Goal: Transaction & Acquisition: Purchase product/service

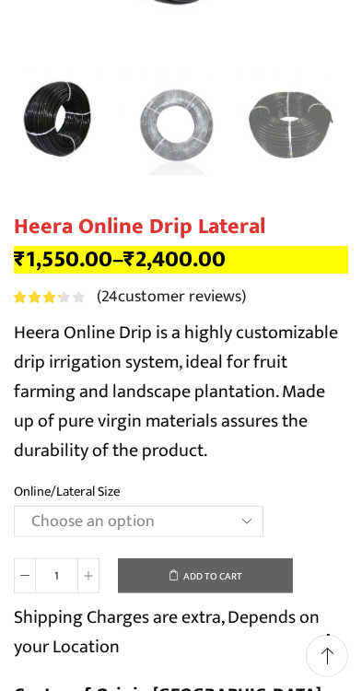
scroll to position [440, 0]
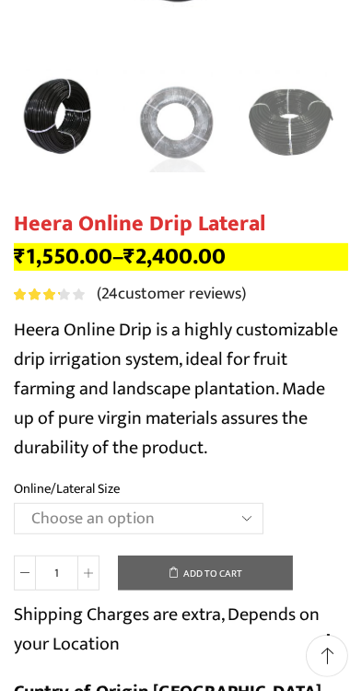
click at [248, 524] on select "Choose an option Heera Online 16MM Heera Online GOLD 16MM Heera Online 12MM Hee…" at bounding box center [139, 518] width 250 height 31
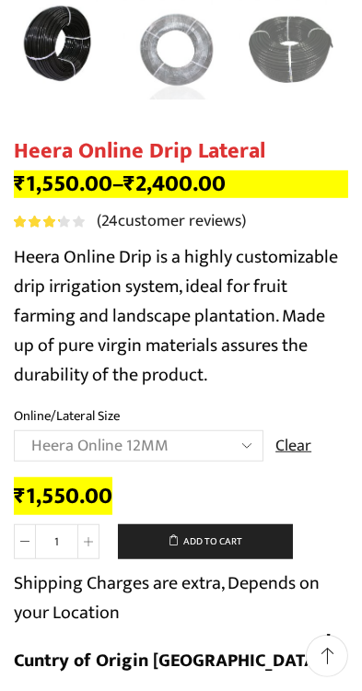
scroll to position [513, 0]
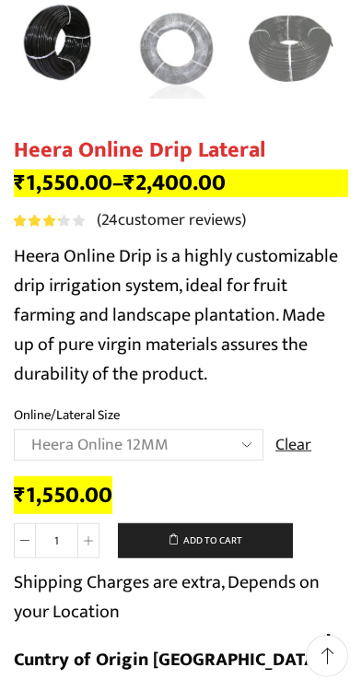
click at [236, 442] on select "Choose an option Heera Online 16MM Heera Online GOLD 16MM Heera Online 12MM Hee…" at bounding box center [139, 444] width 250 height 31
click at [243, 446] on select "Choose an option Heera Online 16MM Heera Online GOLD 16MM Heera Online 12MM Hee…" at bounding box center [139, 444] width 250 height 31
click at [246, 437] on select "Choose an option Heera Online 16MM Heera Online GOLD 16MM Heera Online 12MM Hee…" at bounding box center [139, 444] width 250 height 31
click at [238, 451] on select "Choose an option Heera Online 16MM Heera Online GOLD 16MM Heera Online 12MM Hee…" at bounding box center [139, 444] width 250 height 31
click at [246, 448] on select "Choose an option Heera Online 16MM Heera Online GOLD 16MM Heera Online 12MM Hee…" at bounding box center [139, 444] width 250 height 31
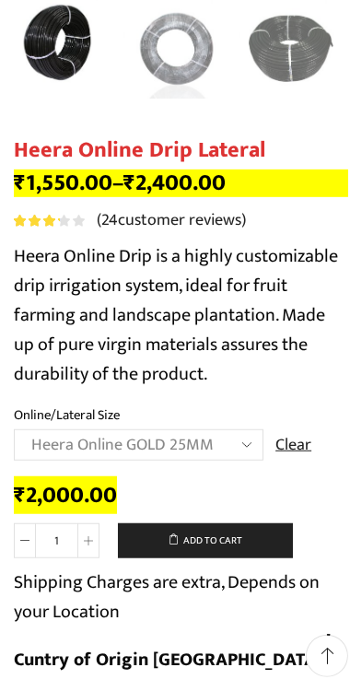
click at [235, 439] on select "Choose an option Heera Online 16MM Heera Online GOLD 16MM Heera Online 12MM Hee…" at bounding box center [139, 444] width 250 height 31
click at [243, 449] on select "Choose an option Heera Online 16MM Heera Online GOLD 16MM Heera Online 12MM Hee…" at bounding box center [139, 444] width 250 height 31
click at [256, 458] on select "Choose an option Heera Online 16MM Heera Online GOLD 16MM Heera Online 12MM Hee…" at bounding box center [139, 444] width 250 height 31
select select "Heera Online GOLD 20MM"
click at [258, 451] on select "Choose an option Heera Online 16MM Heera Online GOLD 16MM Heera Online 12MM Hee…" at bounding box center [139, 444] width 250 height 31
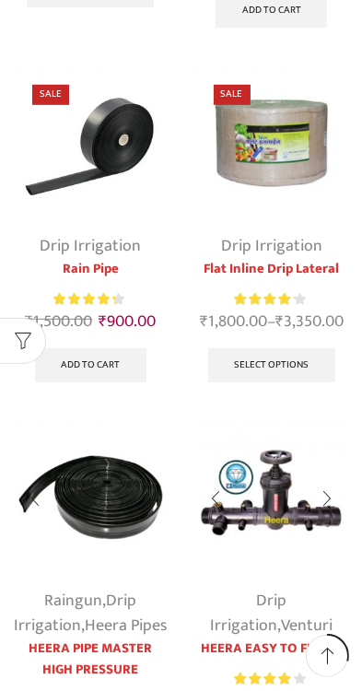
scroll to position [534, 0]
click at [289, 136] on img at bounding box center [272, 143] width 154 height 154
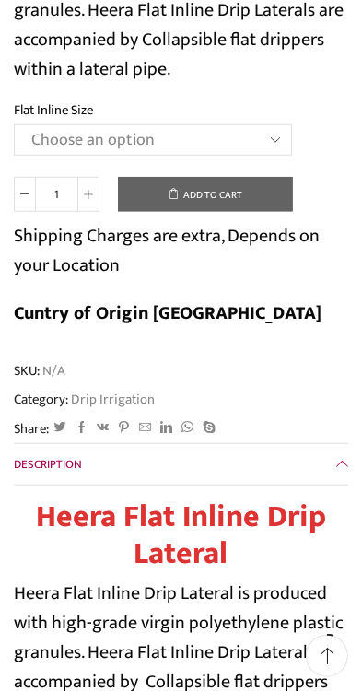
scroll to position [453, 0]
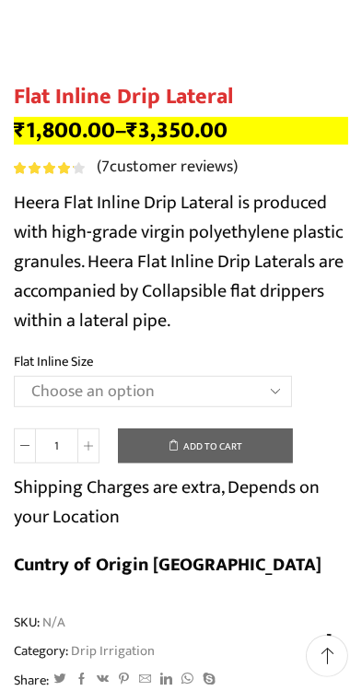
click at [287, 391] on select "Choose an option 12 MM 0.25 Thickness (30 CM) 12 MM 0.25 Thickness (40 CM) 12 M…" at bounding box center [153, 391] width 278 height 31
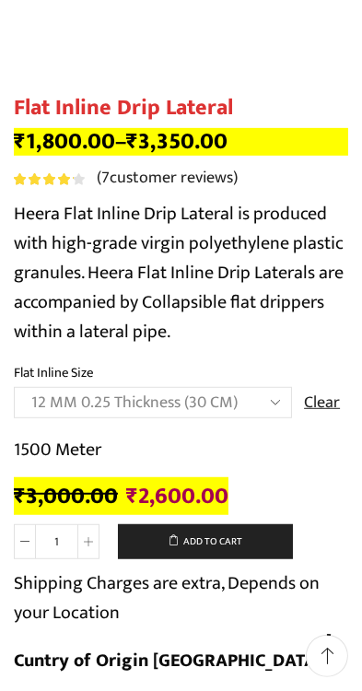
scroll to position [418, 0]
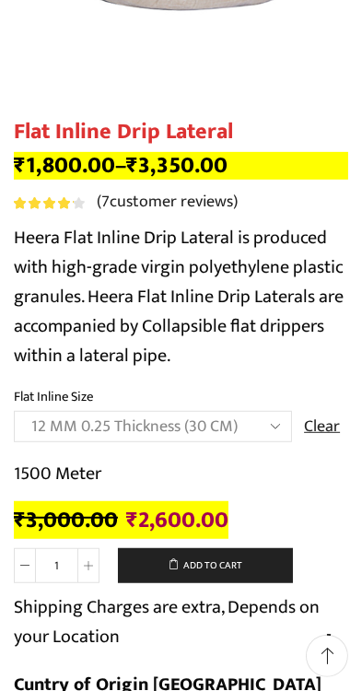
click at [276, 427] on select "Choose an option 12 MM 0.25 Thickness (30 CM) 12 MM 0.25 Thickness (40 CM) 12 M…" at bounding box center [153, 426] width 278 height 31
click at [281, 428] on select "Choose an option 12 MM 0.25 Thickness (30 CM) 12 MM 0.25 Thickness (40 CM) 12 M…" at bounding box center [153, 426] width 278 height 31
click at [265, 417] on select "Choose an option 12 MM 0.25 Thickness (30 CM) 12 MM 0.25 Thickness (40 CM) 12 M…" at bounding box center [153, 426] width 278 height 31
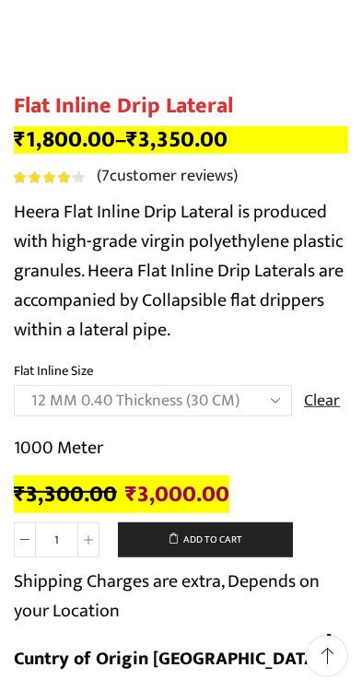
scroll to position [447, 0]
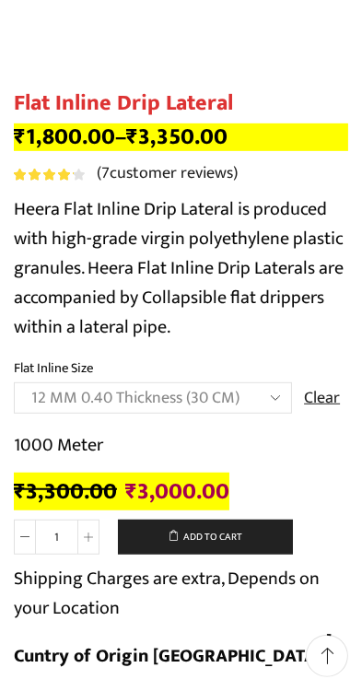
click at [281, 403] on select "Choose an option 12 MM 0.25 Thickness (30 CM) 12 MM 0.25 Thickness (40 CM) 12 M…" at bounding box center [153, 397] width 278 height 31
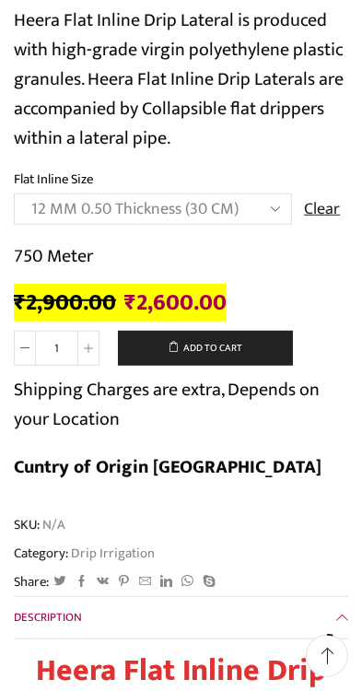
scroll to position [635, 0]
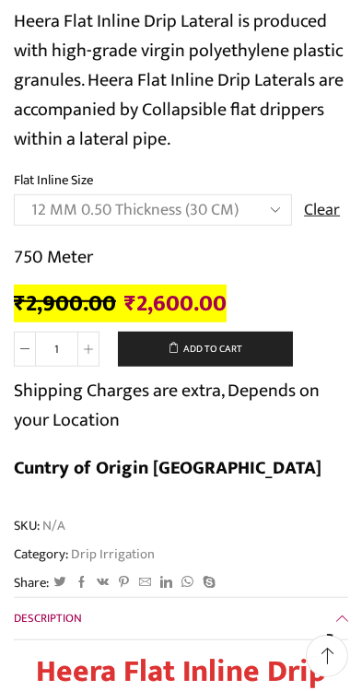
click at [280, 207] on select "Choose an option 12 MM 0.25 Thickness (30 CM) 12 MM 0.25 Thickness (40 CM) 12 M…" at bounding box center [153, 209] width 278 height 31
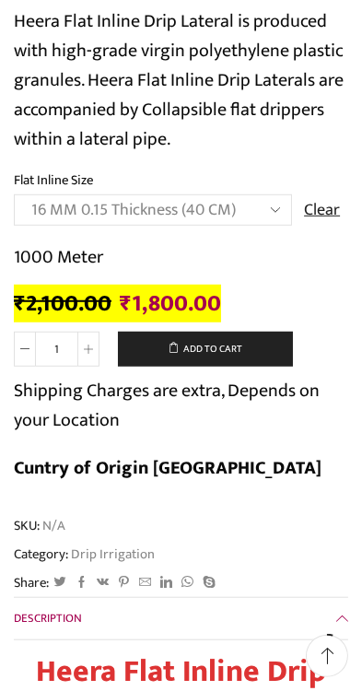
click at [280, 223] on select "Choose an option 12 MM 0.25 Thickness (30 CM) 12 MM 0.25 Thickness (40 CM) 12 M…" at bounding box center [153, 209] width 278 height 31
click at [287, 205] on select "Choose an option 12 MM 0.25 Thickness (30 CM) 12 MM 0.25 Thickness (40 CM) 12 M…" at bounding box center [153, 209] width 278 height 31
click at [285, 212] on select "Choose an option 12 MM 0.25 Thickness (30 CM) 12 MM 0.25 Thickness (40 CM) 12 M…" at bounding box center [153, 209] width 278 height 31
click at [280, 201] on select "Choose an option 12 MM 0.25 Thickness (30 CM) 12 MM 0.25 Thickness (40 CM) 12 M…" at bounding box center [153, 209] width 278 height 31
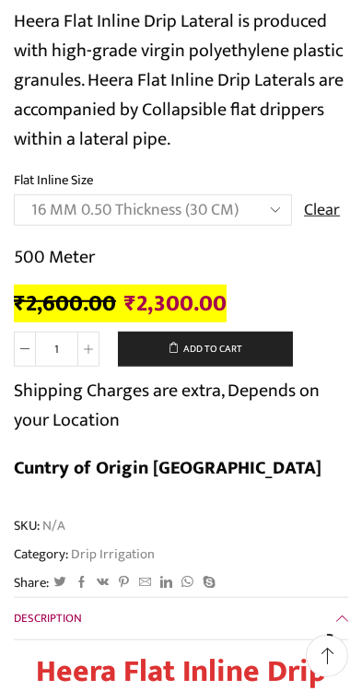
click at [276, 204] on select "Choose an option 12 MM 0.25 Thickness (30 CM) 12 MM 0.25 Thickness (40 CM) 12 M…" at bounding box center [153, 209] width 278 height 31
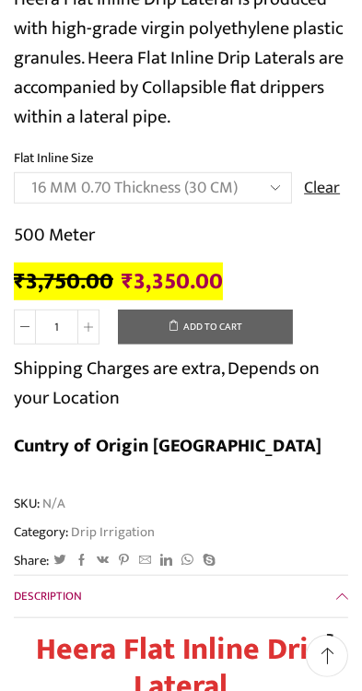
scroll to position [658, 0]
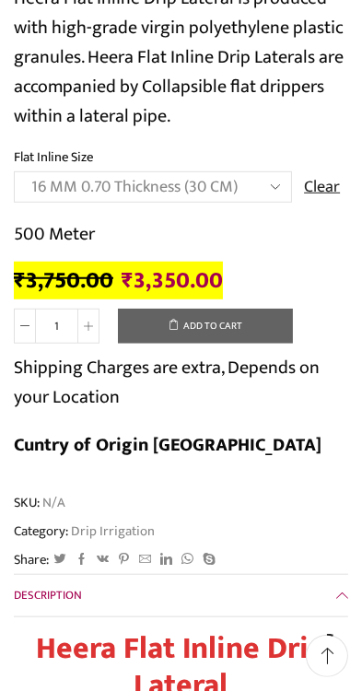
click at [275, 175] on select "Choose an option 12 MM 0.25 Thickness (30 CM) 12 MM 0.25 Thickness (40 CM) 12 M…" at bounding box center [153, 186] width 278 height 31
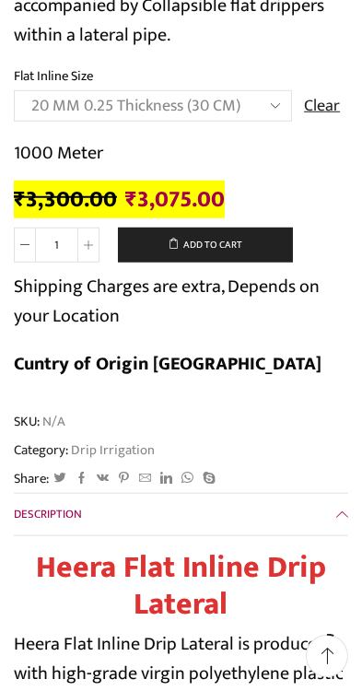
scroll to position [725, 0]
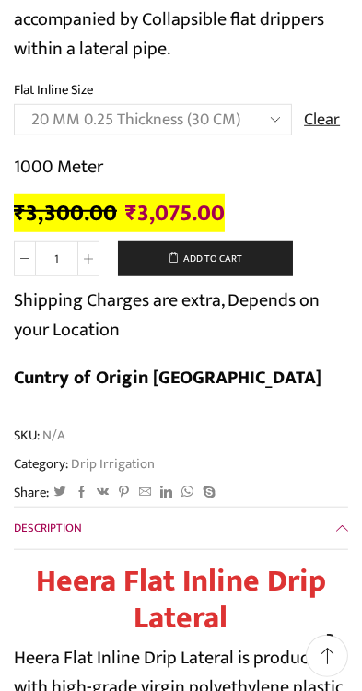
click at [282, 135] on select "Choose an option 12 MM 0.25 Thickness (30 CM) 12 MM 0.25 Thickness (40 CM) 12 M…" at bounding box center [153, 119] width 278 height 31
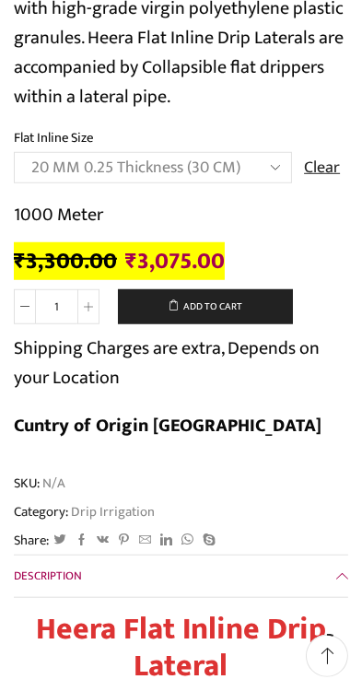
select select "20 MM 0.40 Thickness (30 CM)"
click at [287, 160] on select "Choose an option 12 MM 0.25 Thickness (30 CM) 12 MM 0.25 Thickness (40 CM) 12 M…" at bounding box center [153, 167] width 278 height 31
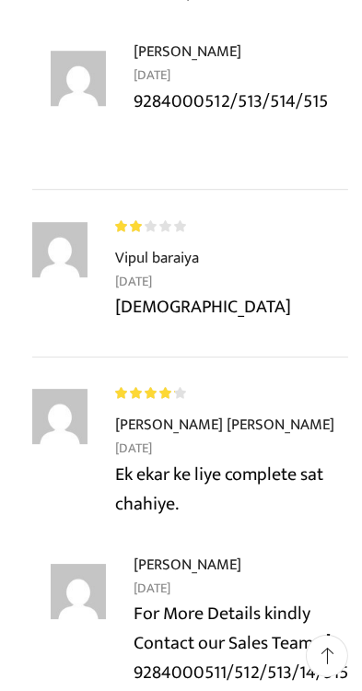
scroll to position [0, 0]
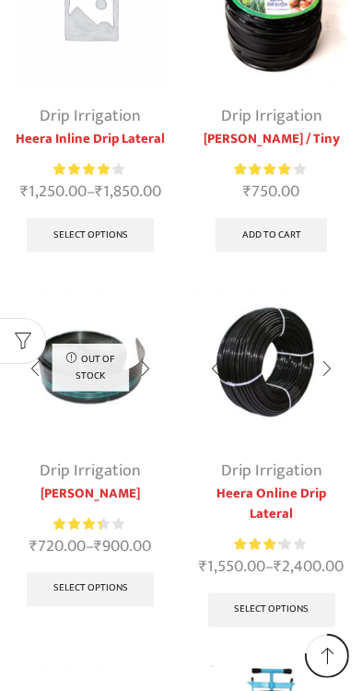
scroll to position [1419, 0]
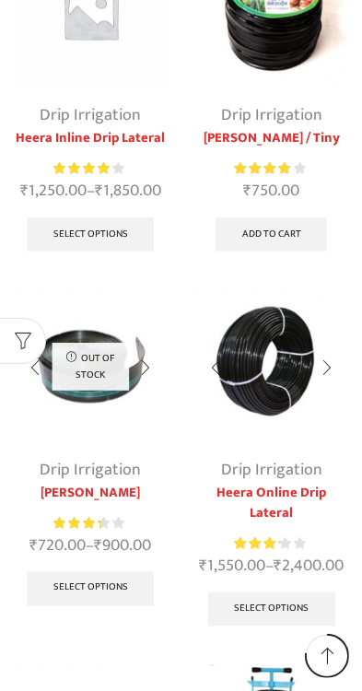
click at [120, 129] on link "Drip Irrigation" at bounding box center [90, 115] width 101 height 28
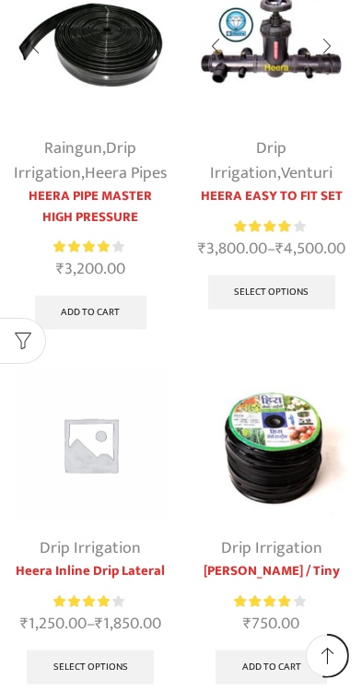
scroll to position [983, 0]
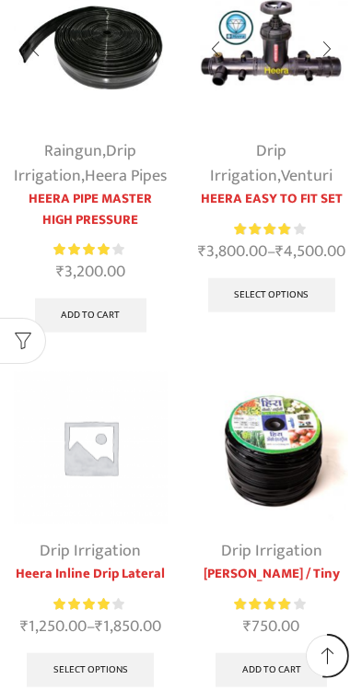
click at [143, 584] on link "Heera Inline Drip Lateral" at bounding box center [91, 574] width 154 height 20
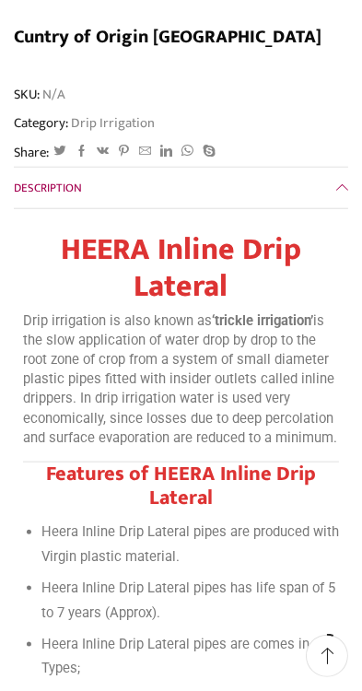
scroll to position [952, 0]
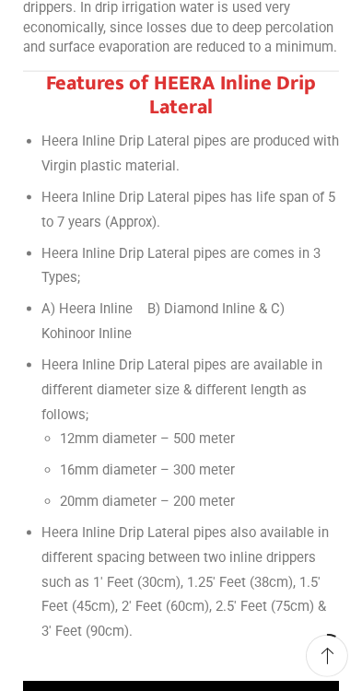
click at [281, 634] on li "Heera Inline Drip Lateral pipes also available in different spacing between two…" at bounding box center [190, 582] width 298 height 123
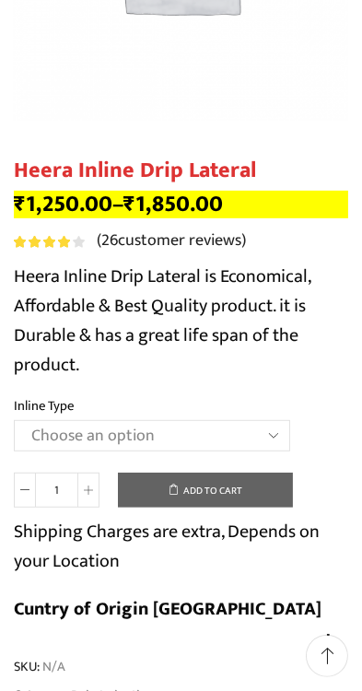
scroll to position [385, 0]
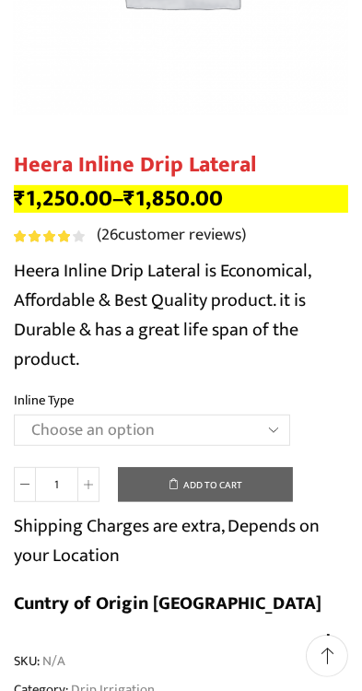
click at [283, 438] on select "Choose an option Heera Inline 12 MM (30CM) Heera Inline 12 MM (38CM) Heera Inli…" at bounding box center [152, 430] width 276 height 31
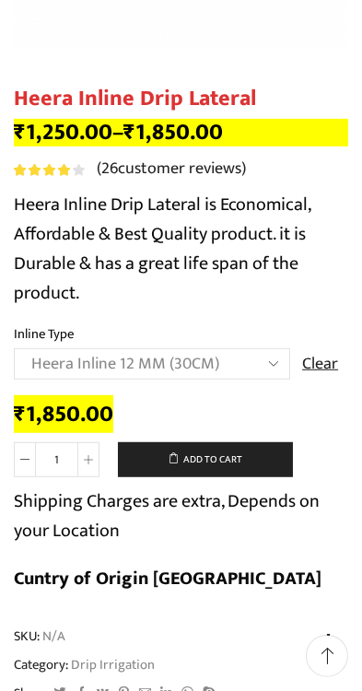
scroll to position [452, 0]
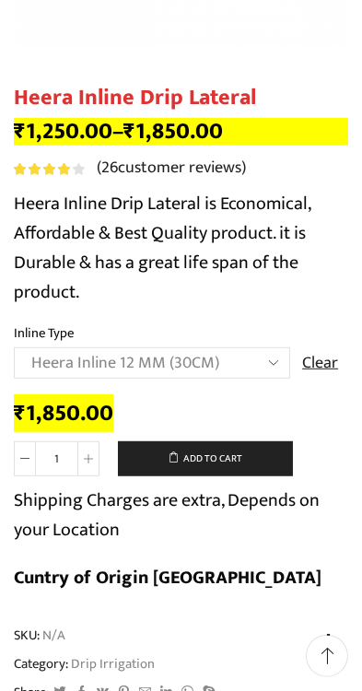
click at [270, 358] on select "Choose an option Heera Inline 12 MM (30CM) Heera Inline 12 MM (38CM) Heera Inli…" at bounding box center [152, 362] width 276 height 31
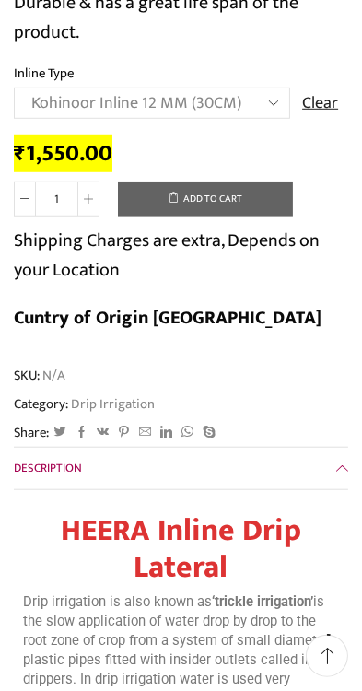
scroll to position [521, 0]
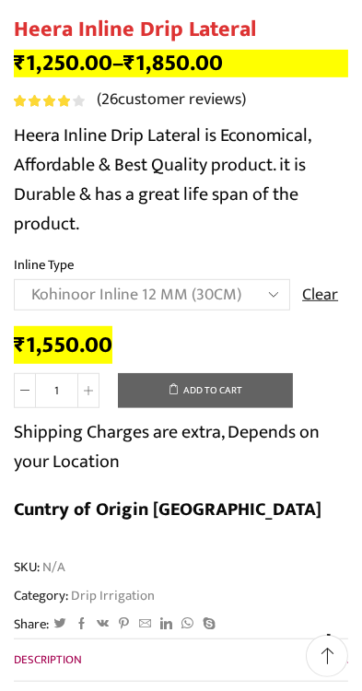
click at [270, 296] on select "Choose an option Heera Inline 12 MM (30CM) Heera Inline 12 MM (38CM) Heera Inli…" at bounding box center [152, 294] width 276 height 31
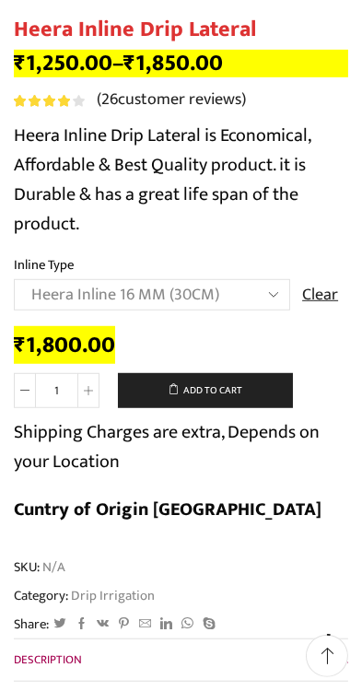
click at [273, 292] on select "Choose an option Heera Inline 12 MM (30CM) Heera Inline 12 MM (38CM) Heera Inli…" at bounding box center [152, 294] width 276 height 31
click at [271, 293] on select "Choose an option Heera Inline 12 MM (30CM) Heera Inline 12 MM (38CM) Heera Inli…" at bounding box center [152, 294] width 276 height 31
click at [277, 294] on select "Choose an option Heera Inline 12 MM (30CM) Heera Inline 12 MM (38CM) Heera Inli…" at bounding box center [152, 294] width 276 height 31
click at [284, 294] on select "Choose an option Heera Inline 12 MM (30CM) Heera Inline 12 MM (38CM) Heera Inli…" at bounding box center [152, 294] width 276 height 31
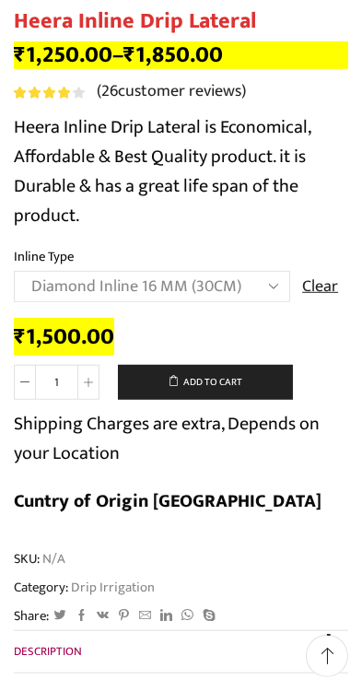
scroll to position [538, 0]
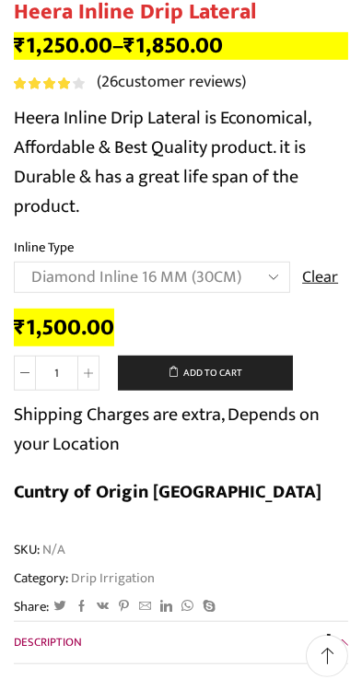
click at [274, 281] on select "Choose an option Heera Inline 12 MM (30CM) Heera Inline 12 MM (38CM) Heera Inli…" at bounding box center [152, 277] width 276 height 31
click at [274, 265] on select "Choose an option Heera Inline 12 MM (30CM) Heera Inline 12 MM (38CM) Heera Inli…" at bounding box center [152, 277] width 276 height 31
click at [268, 276] on select "Choose an option Heera Inline 12 MM (30CM) Heera Inline 12 MM (38CM) Heera Inli…" at bounding box center [152, 277] width 276 height 31
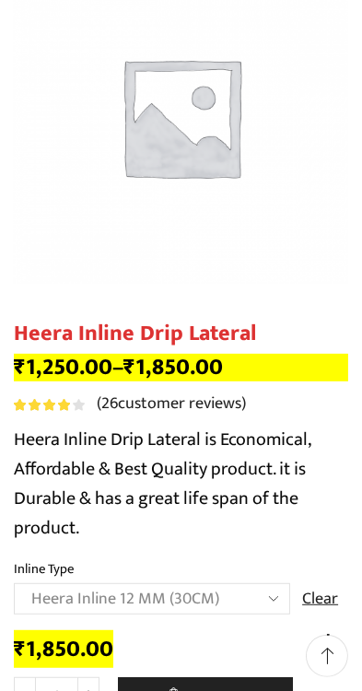
scroll to position [381, 0]
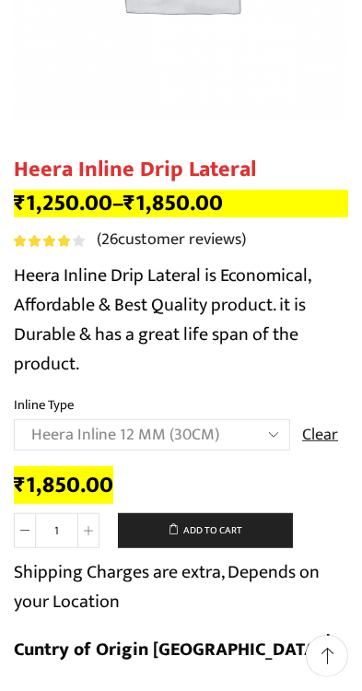
click at [272, 440] on select "Choose an option Heera Inline 12 MM (30CM) Heera Inline 12 MM (38CM) Heera Inli…" at bounding box center [152, 434] width 276 height 31
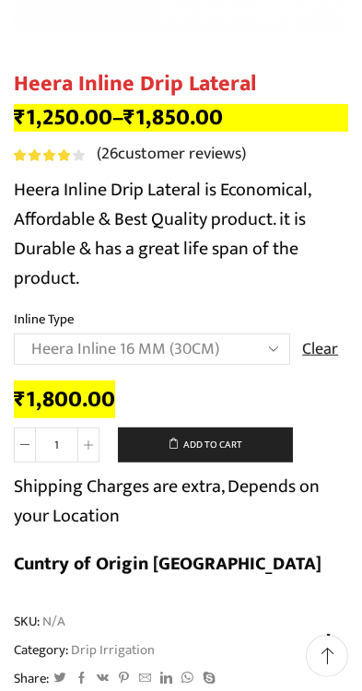
scroll to position [471, 0]
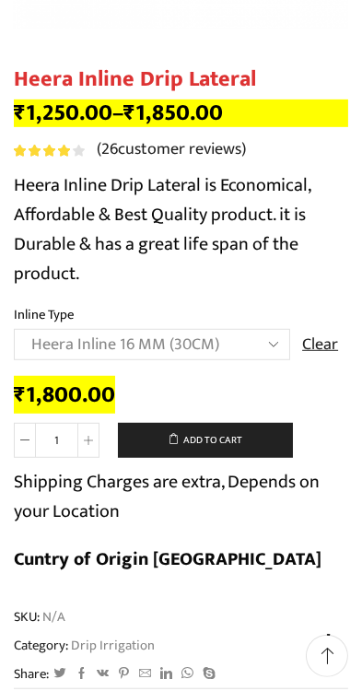
click at [274, 337] on select "Choose an option Heera Inline 12 MM (30CM) Heera Inline 12 MM (38CM) Heera Inli…" at bounding box center [152, 344] width 276 height 31
select select "Heera Inline 12 MM (30CM)"
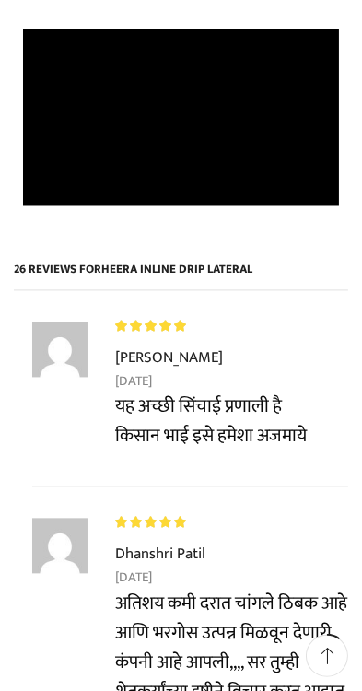
scroll to position [2122, 0]
